Goal: Use online tool/utility: Utilize a website feature to perform a specific function

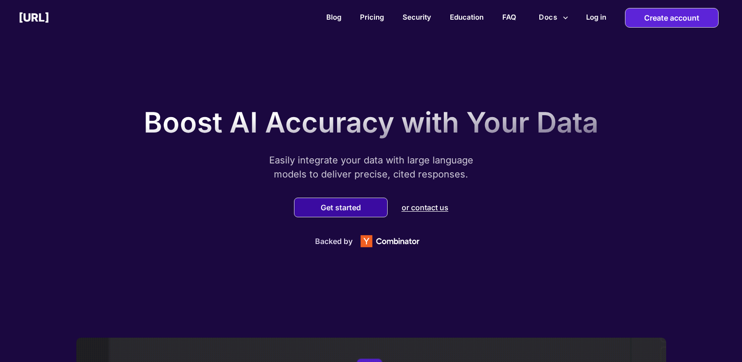
click at [349, 206] on button "Get started" at bounding box center [341, 207] width 46 height 9
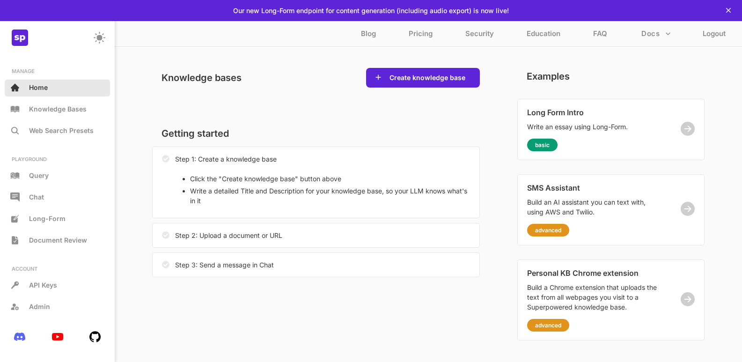
click at [53, 96] on div "Home" at bounding box center [57, 88] width 105 height 17
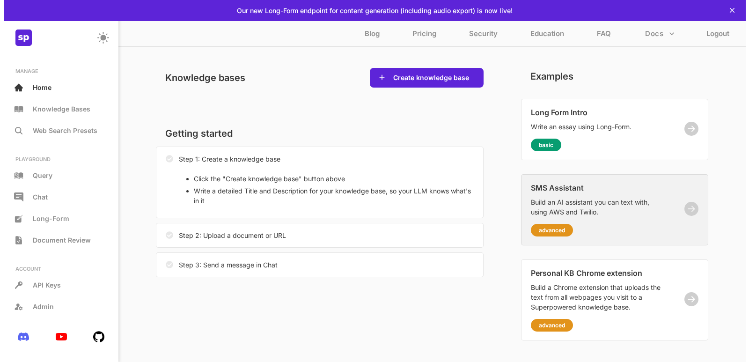
scroll to position [7, 0]
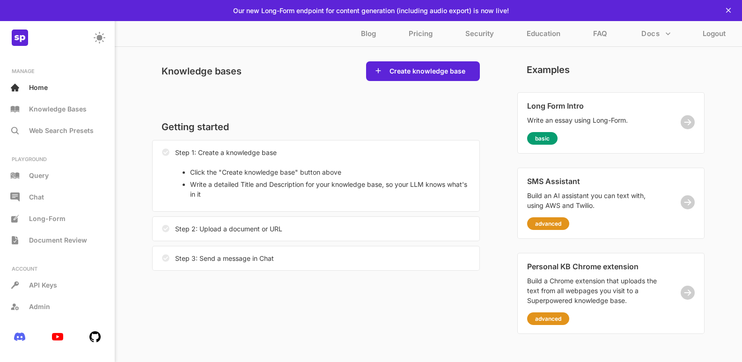
click at [274, 184] on li "Write a detailed Title and Description for your knowledge base, so your LLM kno…" at bounding box center [330, 189] width 280 height 20
click at [291, 230] on div "Step 2: Upload a document or URL" at bounding box center [316, 228] width 328 height 25
click at [287, 265] on div "Step 3: Send a message in Chat" at bounding box center [316, 258] width 328 height 25
click at [444, 68] on button "Create knowledge base" at bounding box center [427, 70] width 81 height 9
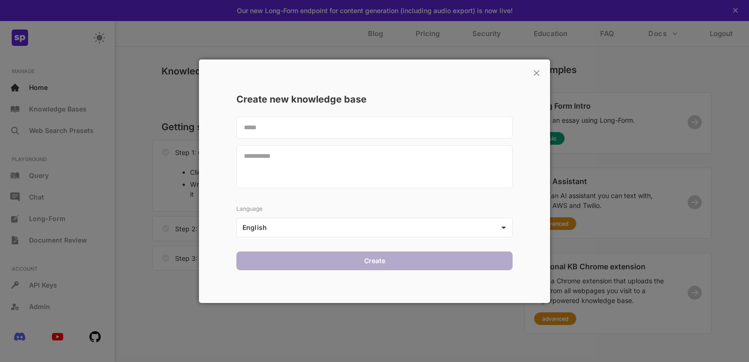
click at [495, 233] on body "This web-app is not optimized for small screens. Please use a larger screen to …" at bounding box center [374, 177] width 749 height 369
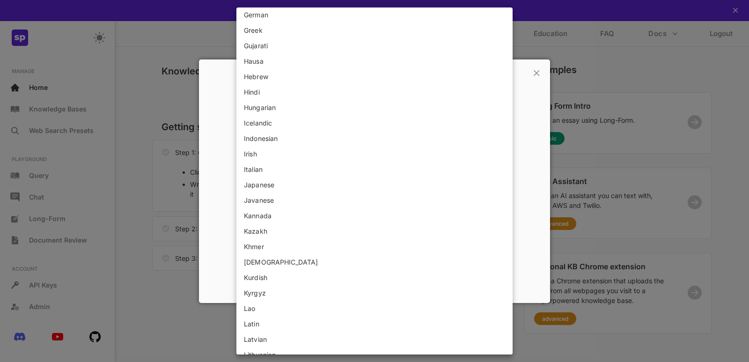
scroll to position [375, 0]
click at [320, 140] on li "Hindi" at bounding box center [374, 138] width 276 height 15
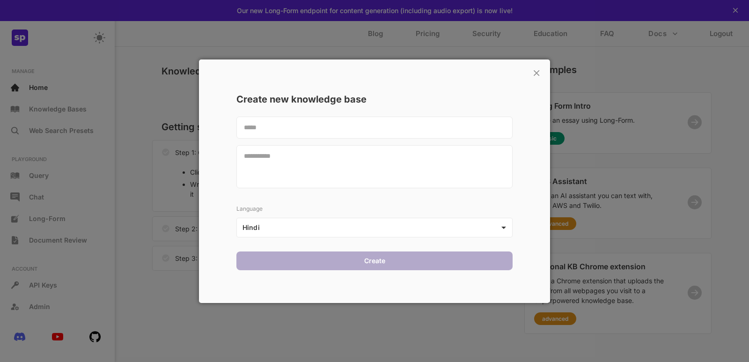
click at [397, 130] on textarea at bounding box center [374, 127] width 276 height 22
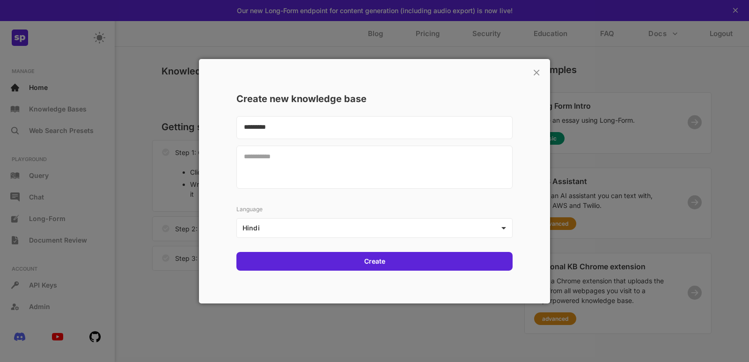
type textarea "*********"
click at [336, 177] on textarea at bounding box center [374, 166] width 276 height 43
paste textarea "**********"
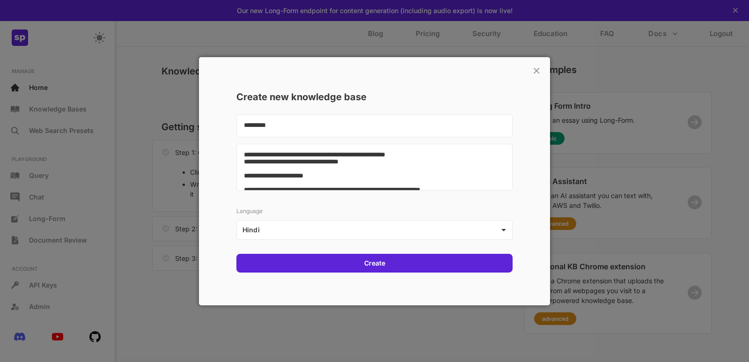
scroll to position [735, 0]
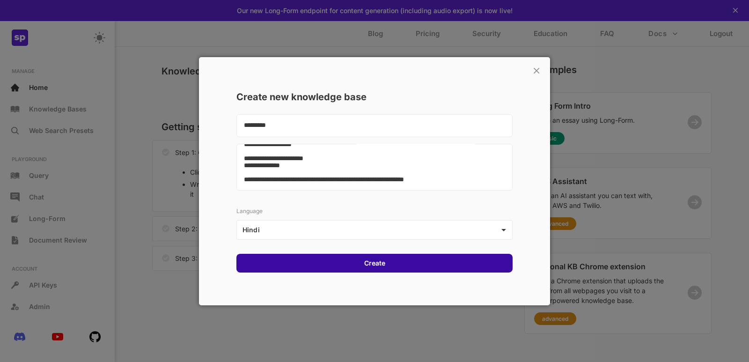
type textarea "**********"
click at [395, 260] on div "Create" at bounding box center [374, 263] width 276 height 19
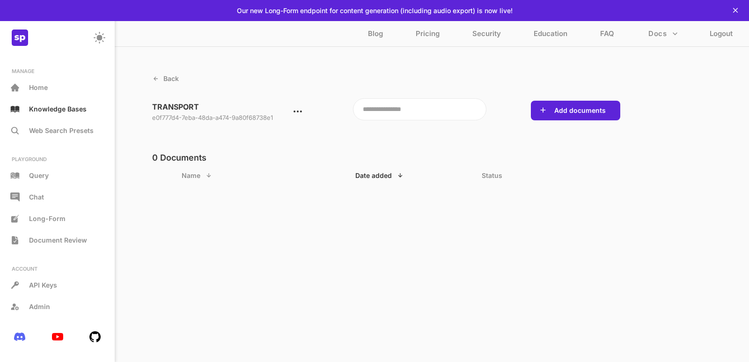
click at [376, 109] on textarea at bounding box center [420, 109] width 134 height 22
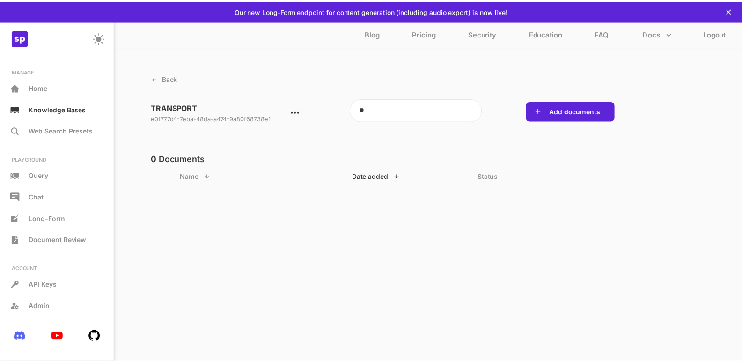
scroll to position [1, 0]
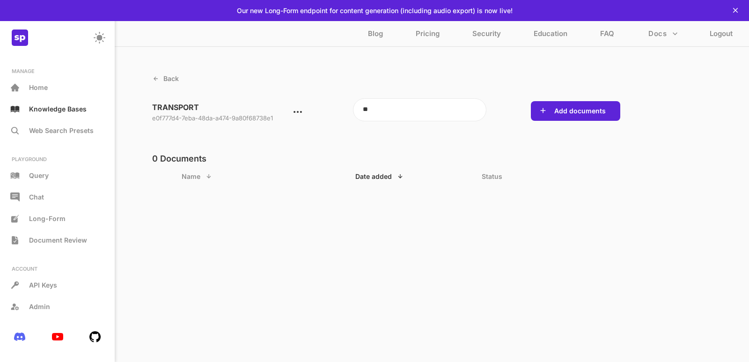
click at [376, 112] on textarea "*" at bounding box center [420, 109] width 134 height 23
type textarea "*"
click at [384, 245] on div "Back TRANSPORT e0f777d4-7eba-48da-a474-9a80f68738e1 * Add documents 0 Documents…" at bounding box center [432, 201] width 634 height 322
click at [63, 290] on div "API Keys" at bounding box center [57, 285] width 105 height 17
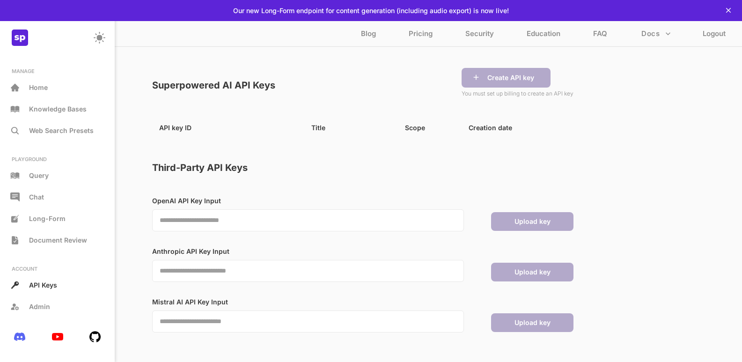
scroll to position [24, 0]
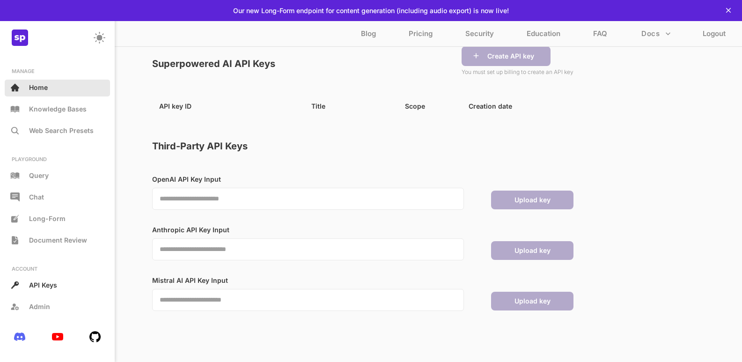
click at [59, 92] on div "Home" at bounding box center [57, 88] width 105 height 17
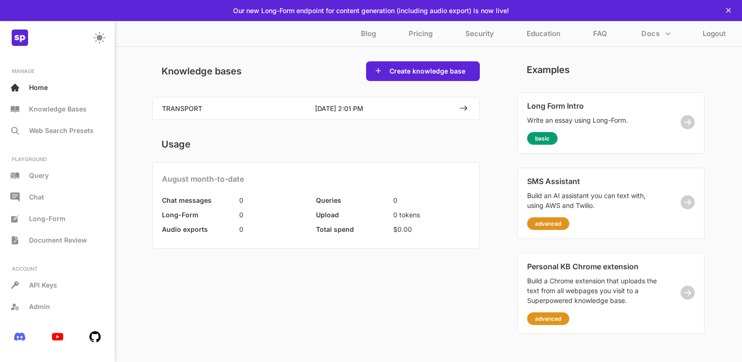
scroll to position [7, 0]
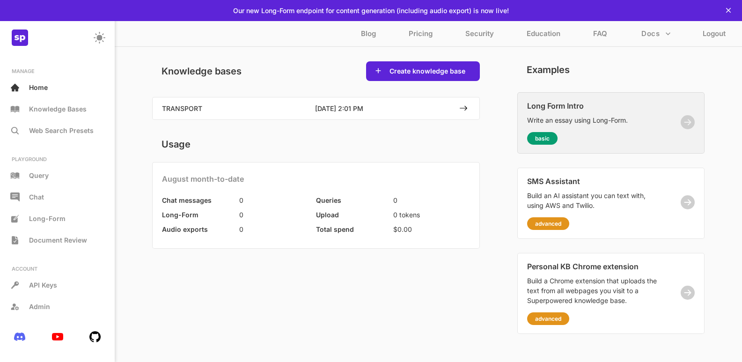
click at [555, 134] on div "basic" at bounding box center [542, 138] width 30 height 13
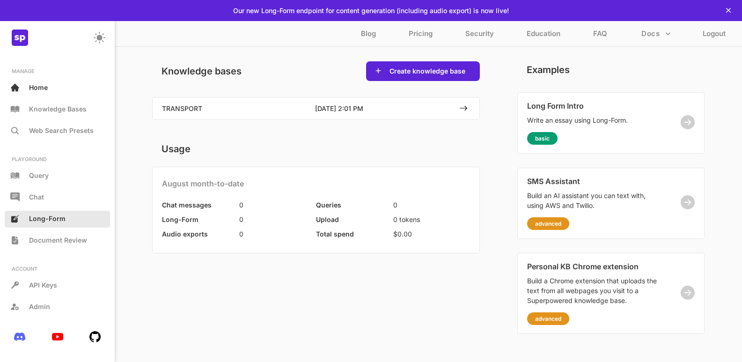
click at [76, 218] on div "Long-Form" at bounding box center [57, 219] width 105 height 17
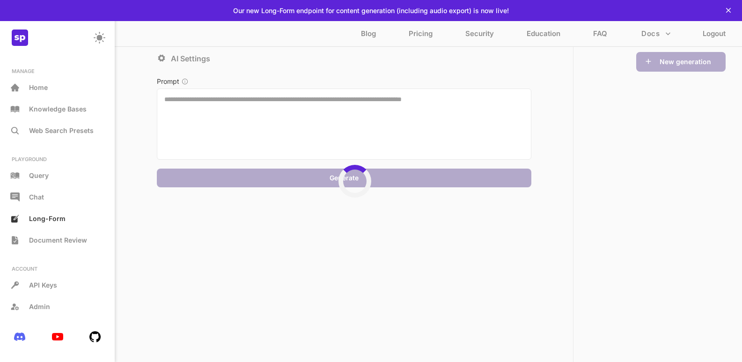
scroll to position [9, 0]
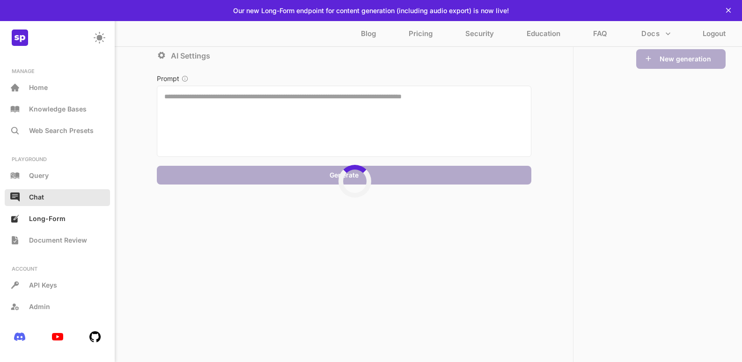
click at [65, 199] on div "Chat" at bounding box center [57, 197] width 105 height 17
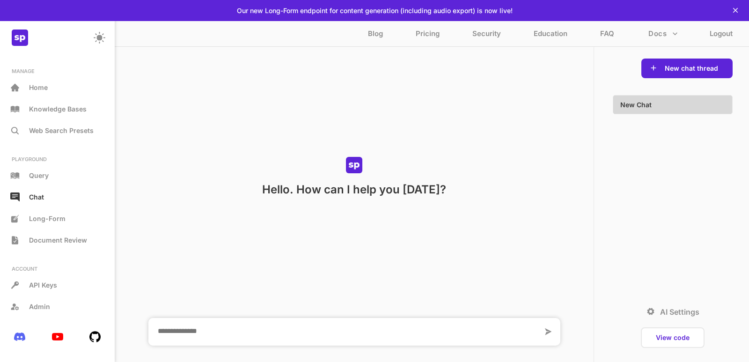
click at [280, 332] on textarea at bounding box center [345, 332] width 394 height 28
paste textarea "**********"
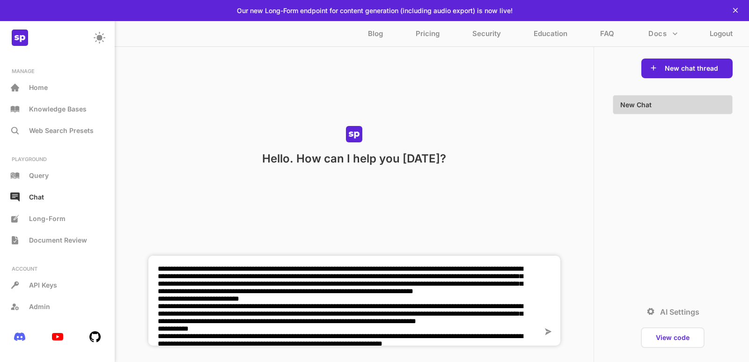
scroll to position [1549, 0]
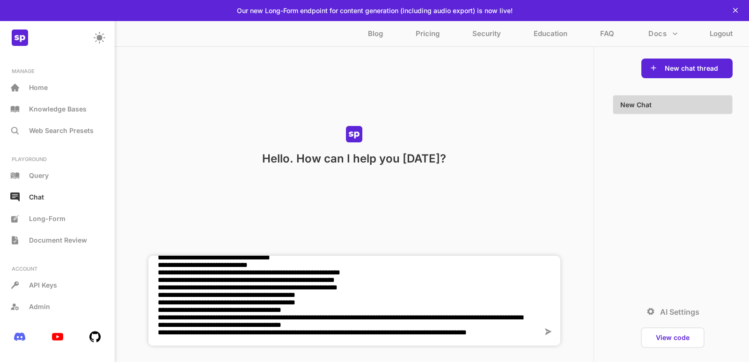
paste textarea "**********"
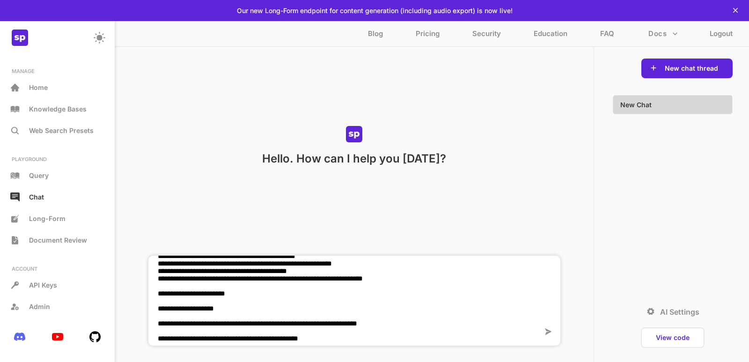
scroll to position [2451, 0]
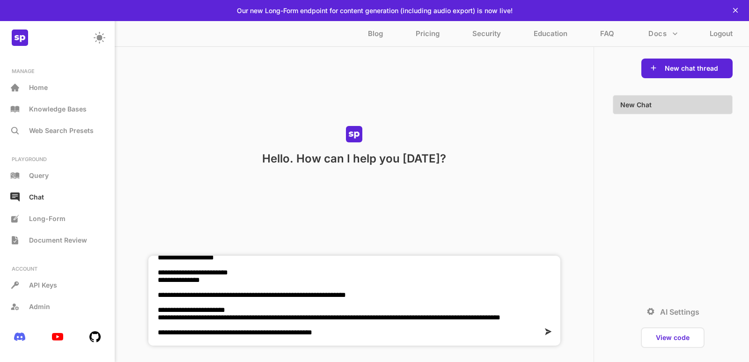
type textarea "**********"
click at [550, 331] on icon at bounding box center [547, 331] width 10 height 10
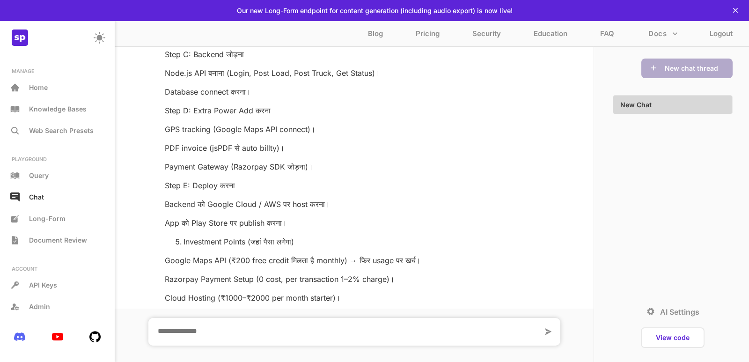
scroll to position [1571, 0]
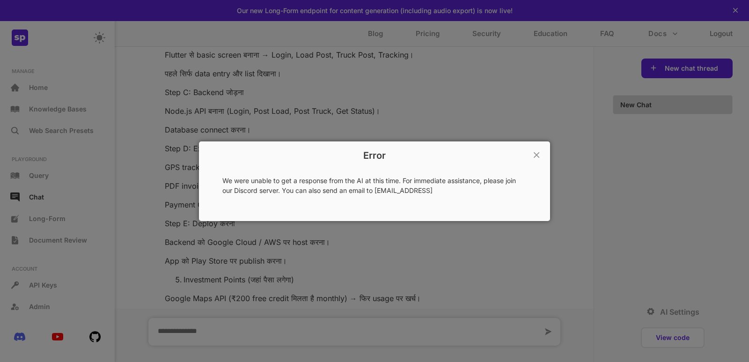
click at [312, 183] on p "We were unable to get a response from the AI at this time. For immediate assist…" at bounding box center [374, 186] width 304 height 20
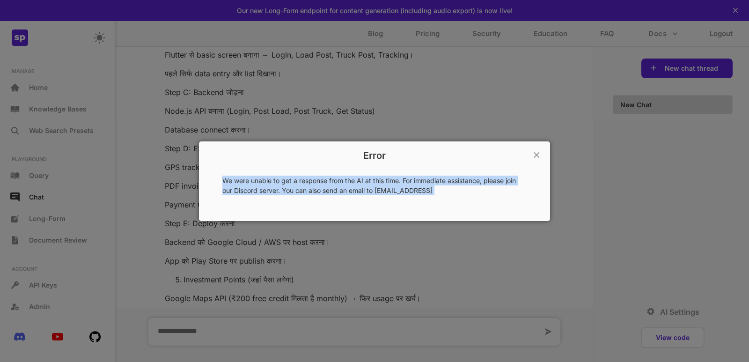
click at [312, 183] on p "We were unable to get a response from the AI at this time. For immediate assist…" at bounding box center [374, 186] width 304 height 20
copy p "We were unable to get a response from the AI at this time. For immediate assist…"
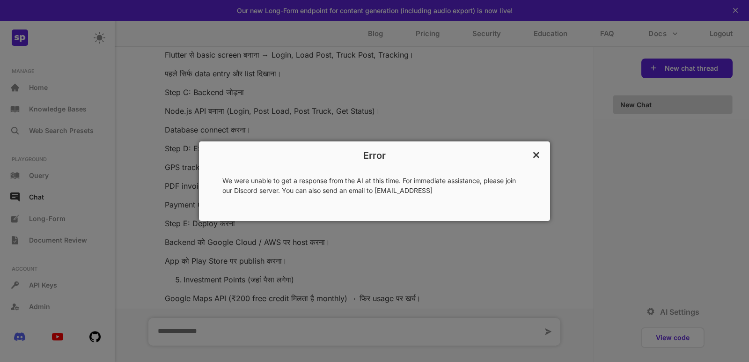
click at [534, 158] on p "×" at bounding box center [536, 154] width 9 height 16
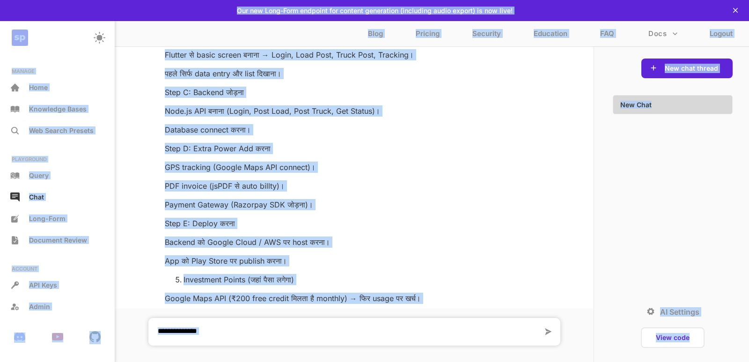
copy div "Lor ips Dolo-Sita consecte adi elitsed doeiusmodt (incididun utlab etdolo) ma a…"
click at [310, 327] on textarea at bounding box center [345, 332] width 394 height 28
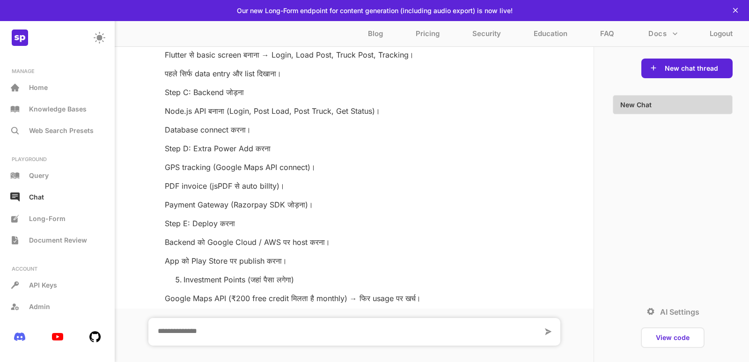
paste textarea "**********"
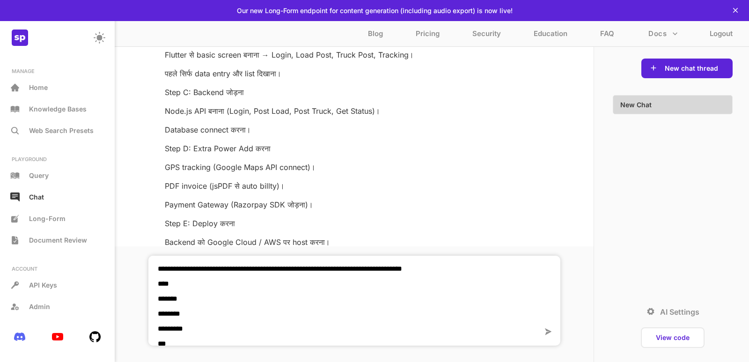
scroll to position [1608, 0]
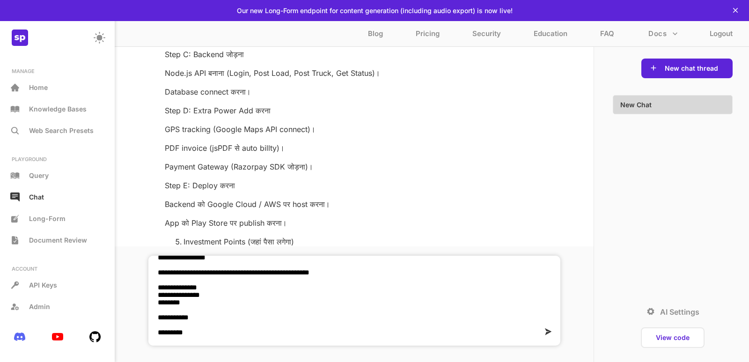
type textarea "**********"
click at [553, 334] on div at bounding box center [552, 332] width 18 height 27
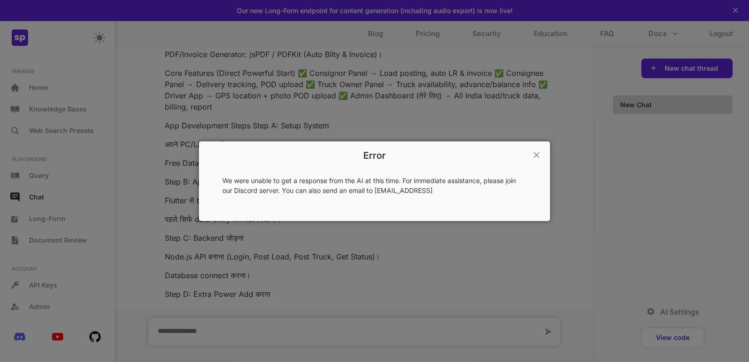
scroll to position [3652, 0]
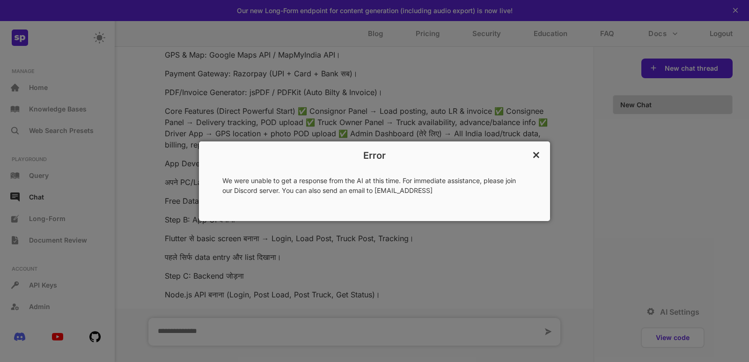
click at [536, 151] on p "×" at bounding box center [536, 154] width 9 height 16
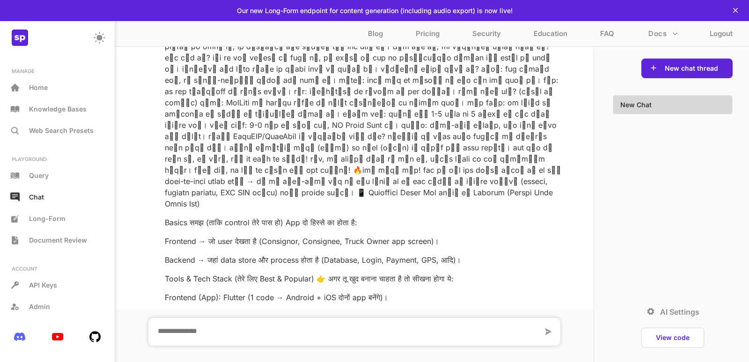
scroll to position [3418, 0]
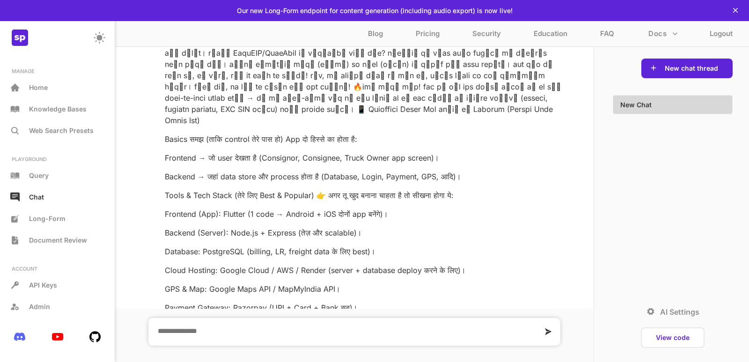
click at [551, 334] on div at bounding box center [547, 332] width 8 height 12
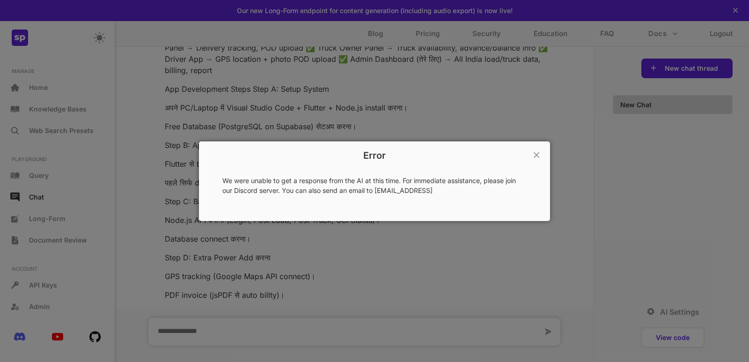
scroll to position [3689, 0]
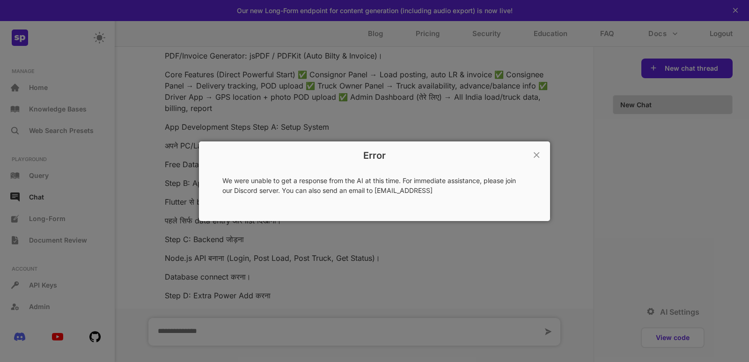
click at [538, 162] on div "×" at bounding box center [536, 155] width 10 height 18
